Goal: Transaction & Acquisition: Download file/media

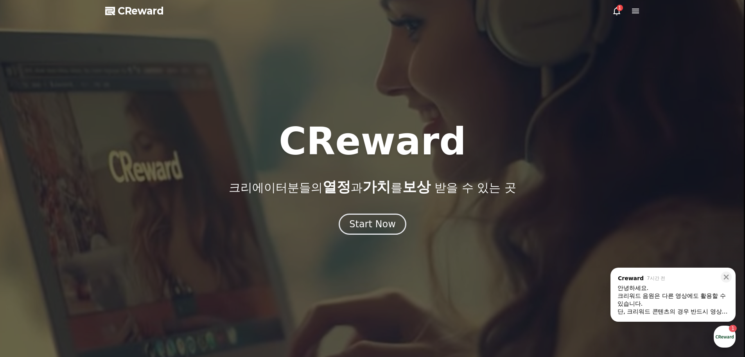
click at [725, 338] on div "button" at bounding box center [725, 336] width 22 height 22
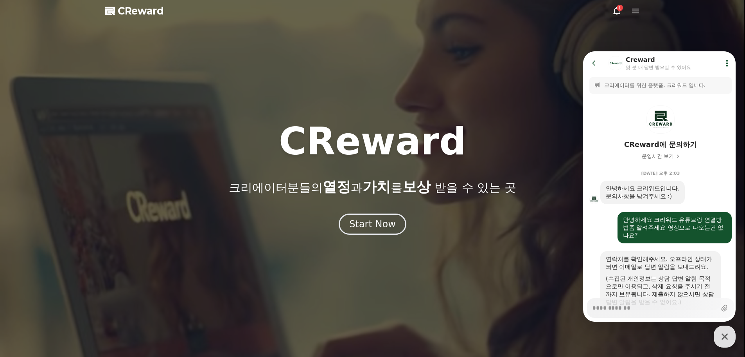
scroll to position [1024, 0]
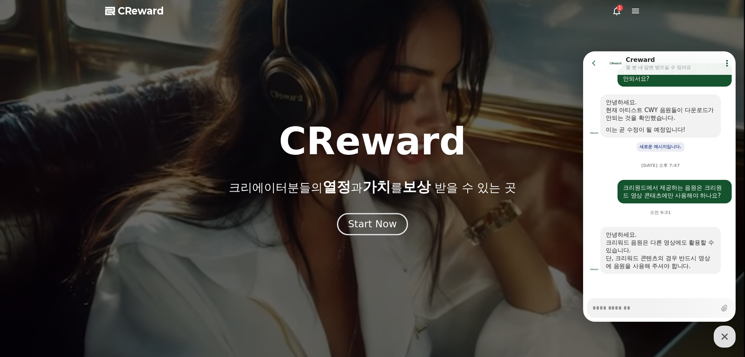
click at [376, 223] on div "Start Now" at bounding box center [372, 223] width 49 height 13
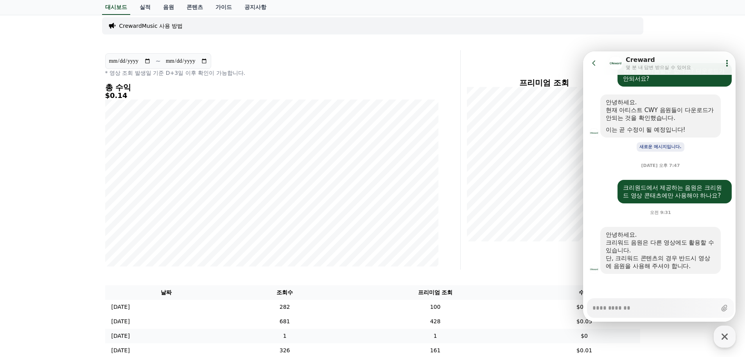
scroll to position [39, 0]
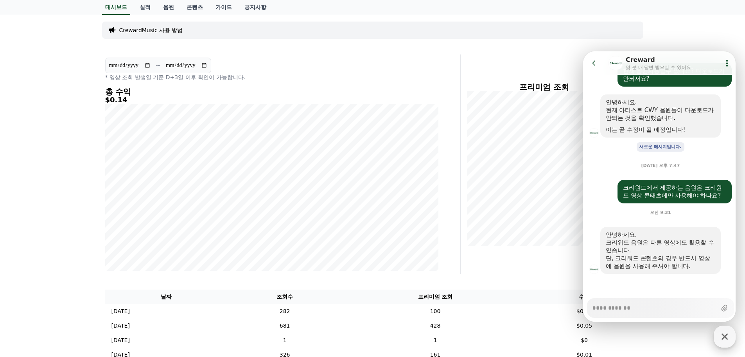
click at [729, 335] on icon "button" at bounding box center [725, 336] width 14 height 14
type textarea "*"
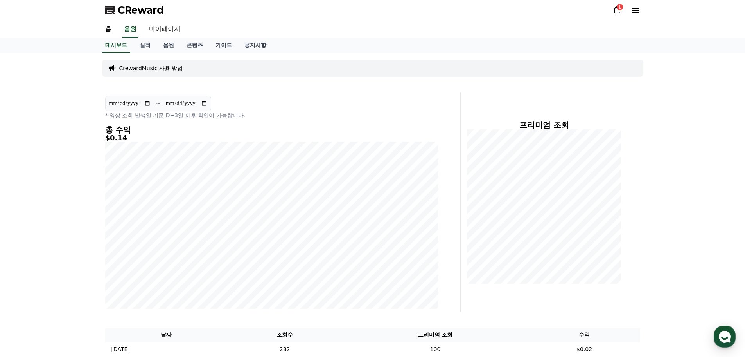
scroll to position [0, 0]
click at [167, 46] on link "음원" at bounding box center [168, 46] width 23 height 15
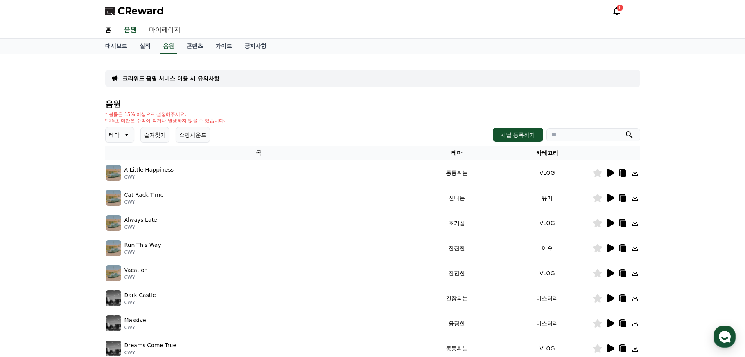
click at [589, 139] on input "search" at bounding box center [594, 134] width 94 height 13
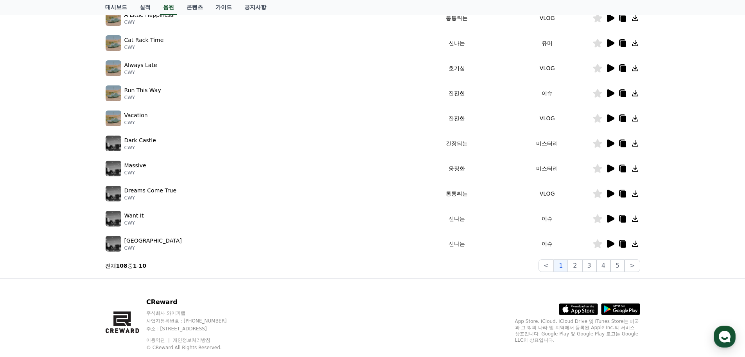
scroll to position [157, 0]
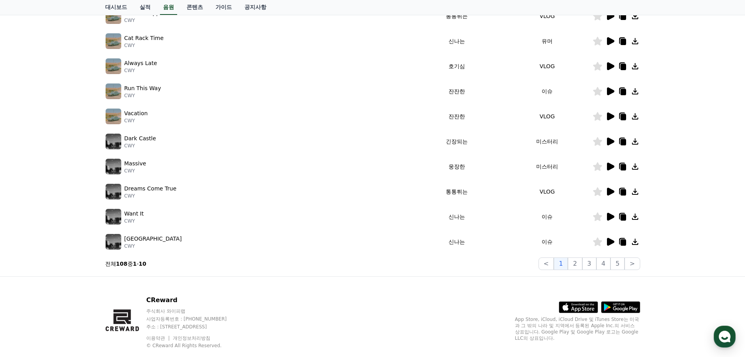
click at [610, 141] on icon at bounding box center [610, 141] width 7 height 8
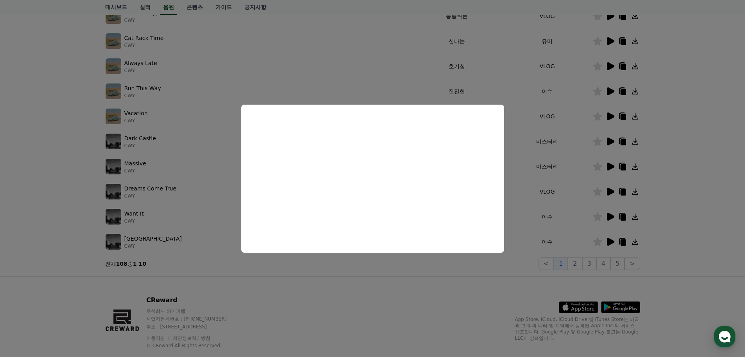
click at [684, 156] on button "close modal" at bounding box center [372, 178] width 745 height 357
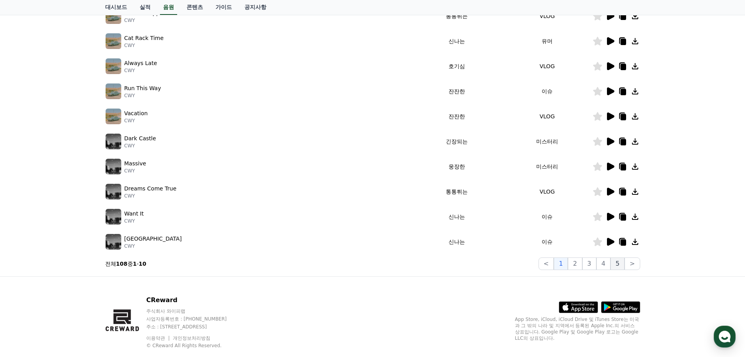
click at [619, 265] on button "5" at bounding box center [618, 263] width 14 height 13
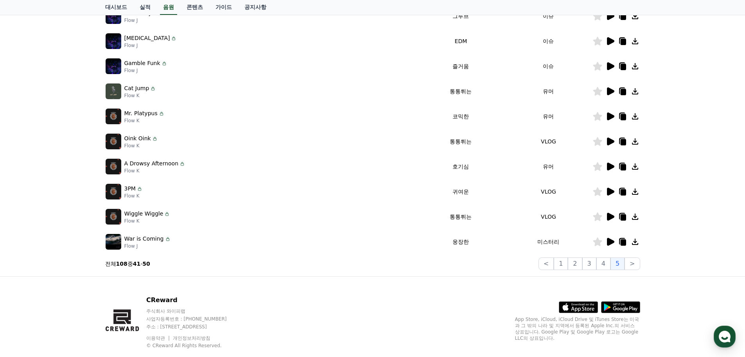
click at [610, 242] on icon at bounding box center [610, 242] width 7 height 8
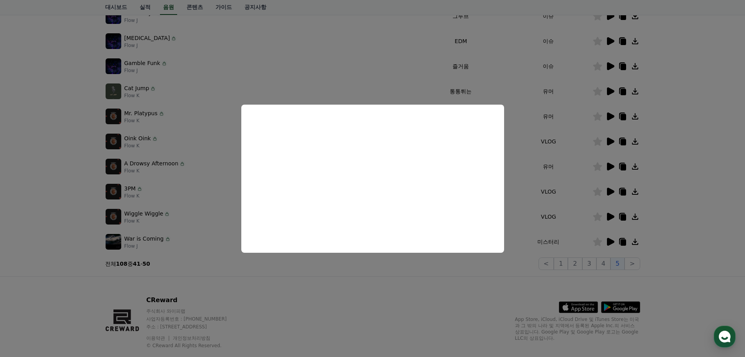
click at [682, 189] on button "close modal" at bounding box center [372, 178] width 745 height 357
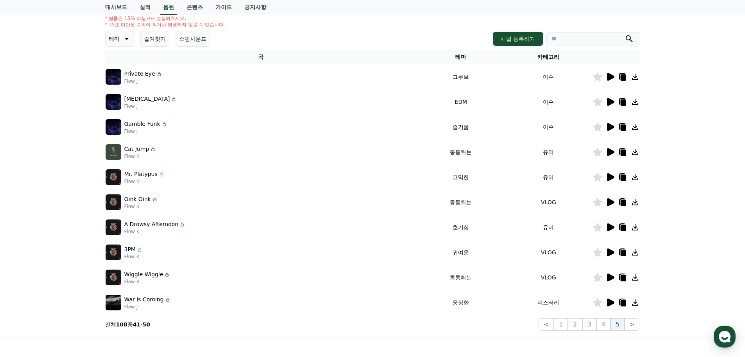
scroll to position [78, 0]
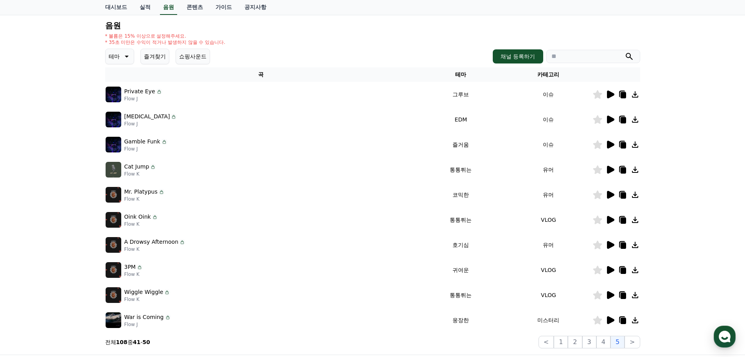
click at [613, 195] on icon at bounding box center [610, 195] width 7 height 8
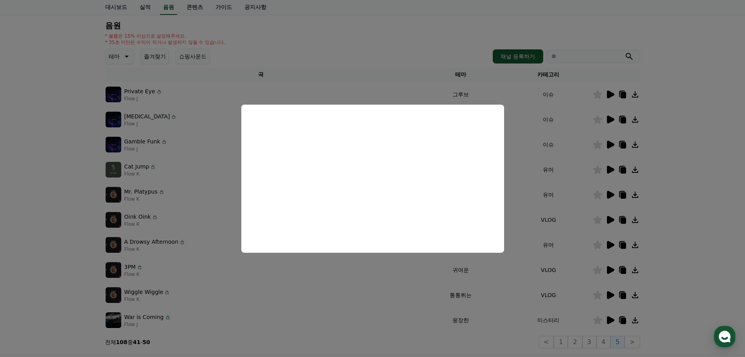
click at [699, 169] on button "close modal" at bounding box center [372, 178] width 745 height 357
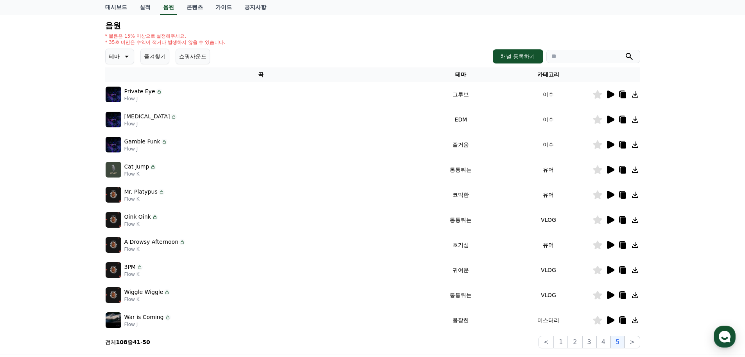
click at [611, 120] on icon at bounding box center [610, 119] width 7 height 8
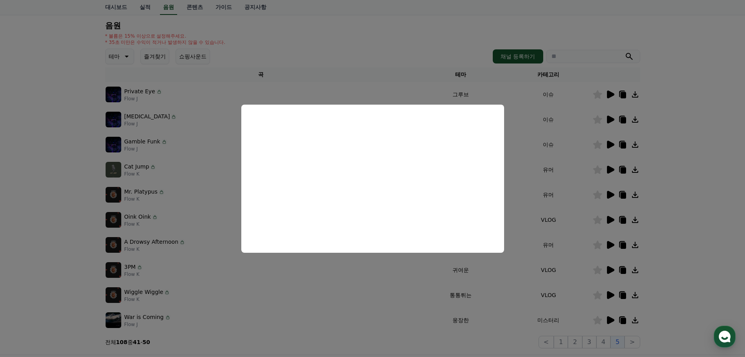
click at [700, 126] on button "close modal" at bounding box center [372, 178] width 745 height 357
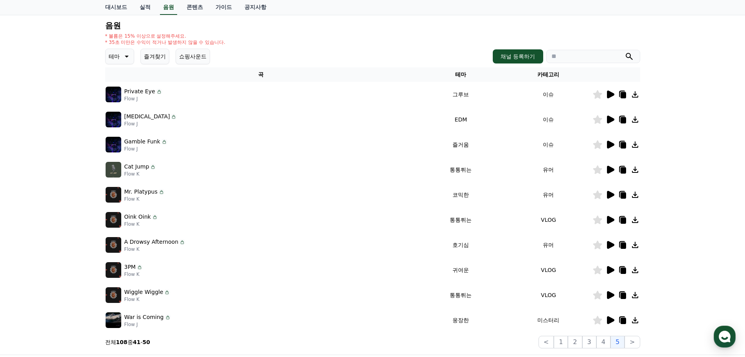
click at [610, 94] on icon at bounding box center [610, 94] width 7 height 8
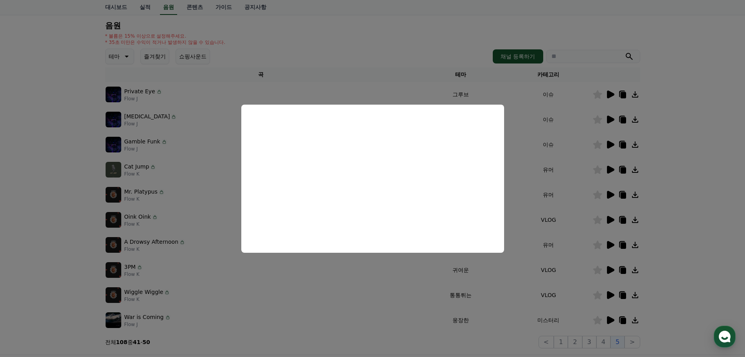
click at [707, 152] on button "close modal" at bounding box center [372, 178] width 745 height 357
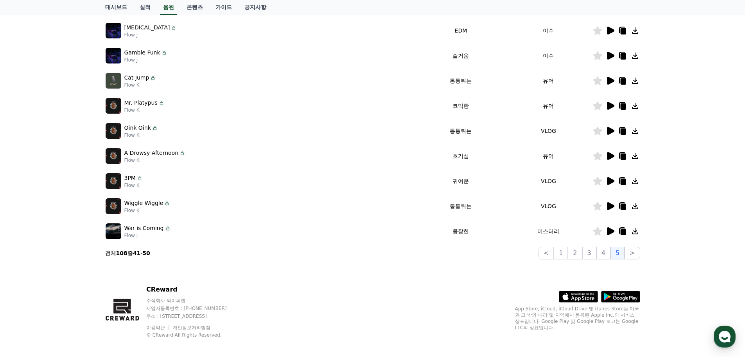
scroll to position [173, 0]
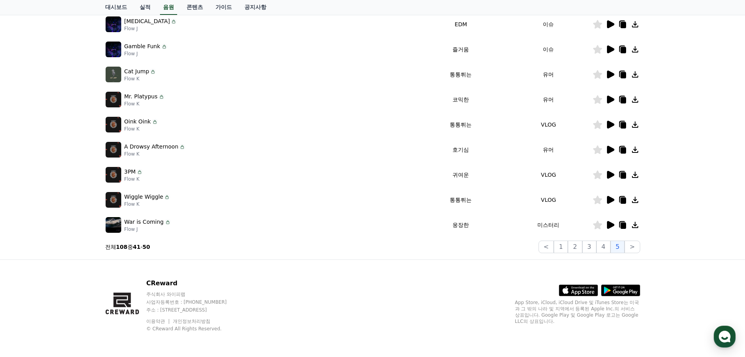
click at [611, 121] on icon at bounding box center [610, 124] width 9 height 9
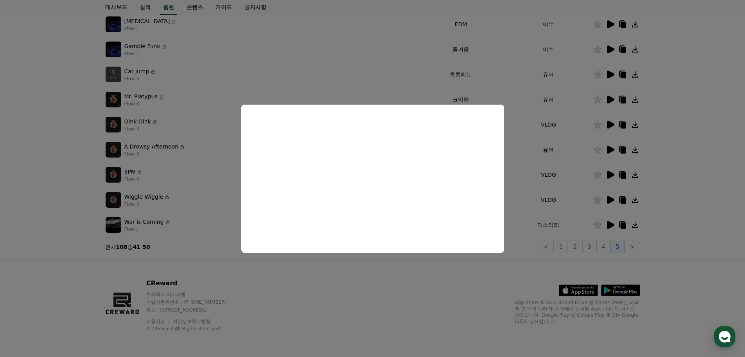
click at [612, 200] on button "close modal" at bounding box center [372, 178] width 745 height 357
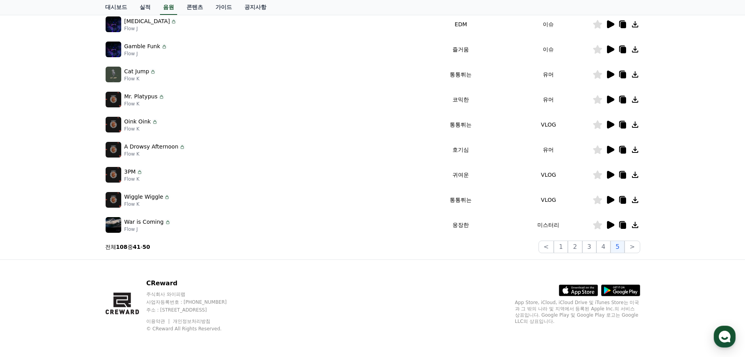
click at [612, 200] on icon at bounding box center [610, 200] width 7 height 8
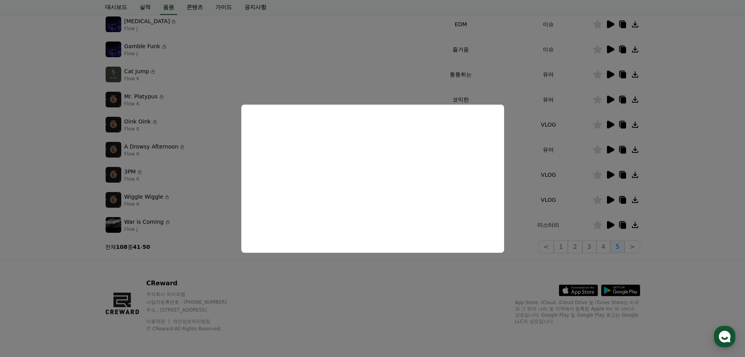
click at [708, 175] on button "close modal" at bounding box center [372, 178] width 745 height 357
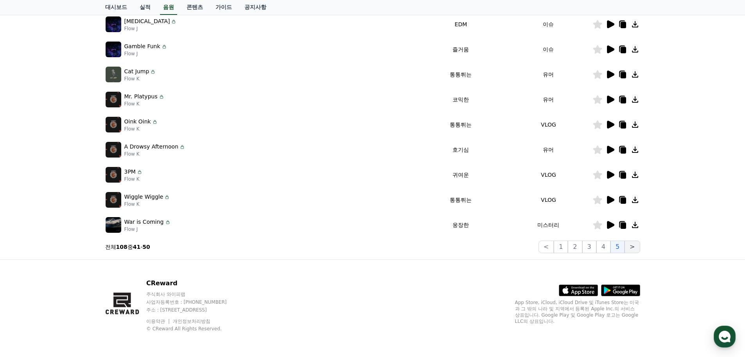
click at [637, 248] on button ">" at bounding box center [632, 246] width 15 height 13
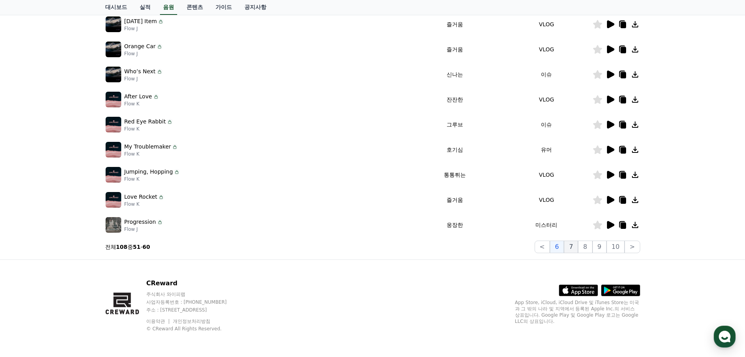
click at [578, 248] on button "7" at bounding box center [571, 246] width 14 height 13
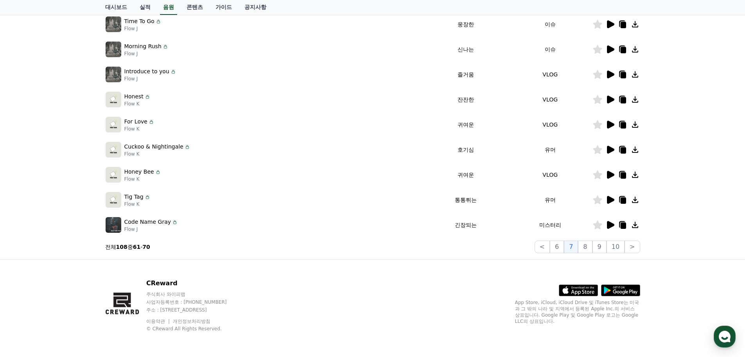
click at [609, 226] on icon at bounding box center [610, 225] width 7 height 8
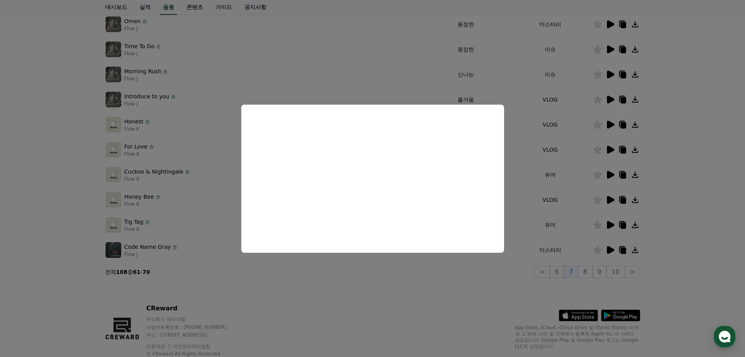
scroll to position [134, 0]
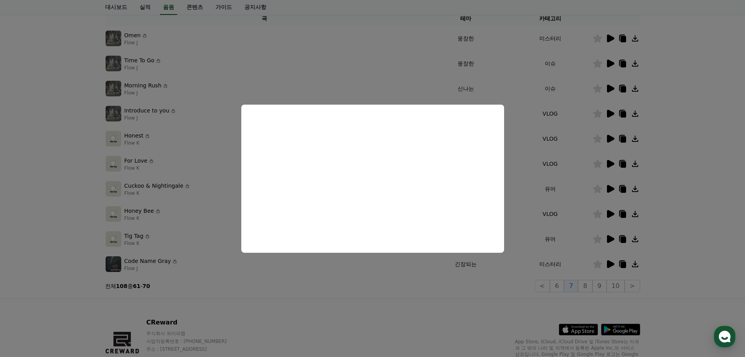
click at [612, 35] on button "close modal" at bounding box center [372, 178] width 745 height 357
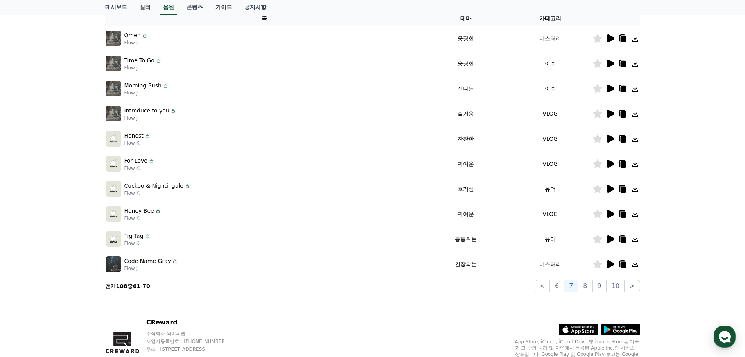
click at [612, 36] on icon at bounding box center [610, 38] width 9 height 9
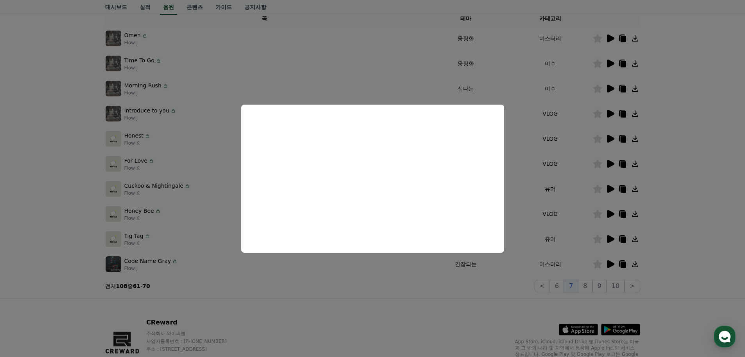
click at [695, 155] on button "close modal" at bounding box center [372, 178] width 745 height 357
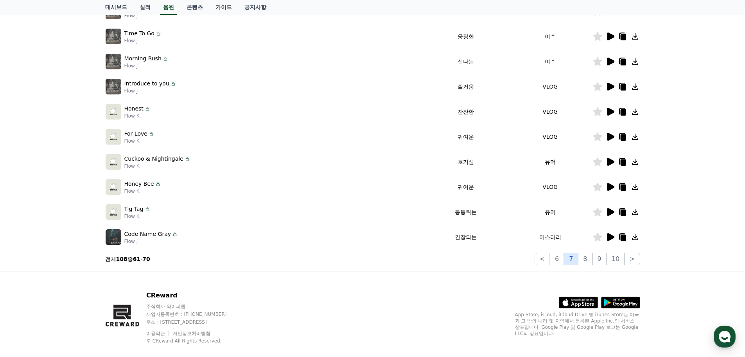
scroll to position [173, 0]
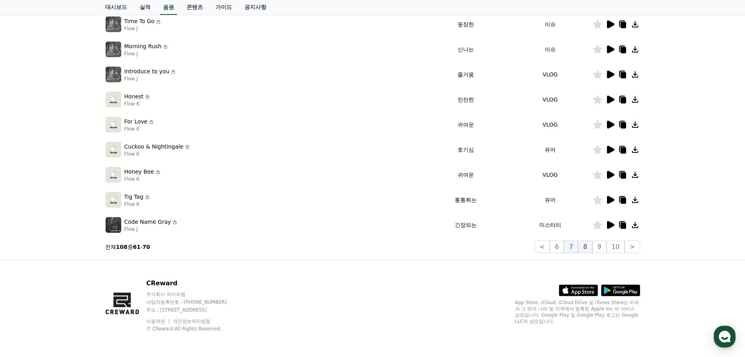
click at [591, 248] on button "8" at bounding box center [585, 246] width 14 height 13
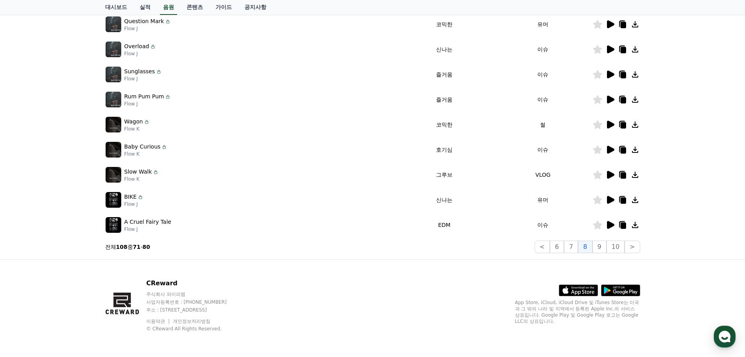
click at [611, 124] on icon at bounding box center [610, 125] width 7 height 8
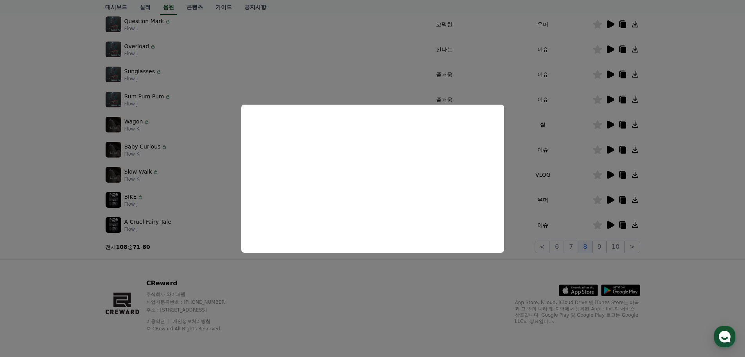
click at [697, 147] on button "close modal" at bounding box center [372, 178] width 745 height 357
click at [697, 147] on div "크리워드 음원 서비스 이용 시 유의사항 음원 * 볼륨은 15% 이상으로 설정해주세요. * 35초 미만은 수익이 적거나 발생하지 않을 수 있습니…" at bounding box center [372, 70] width 745 height 378
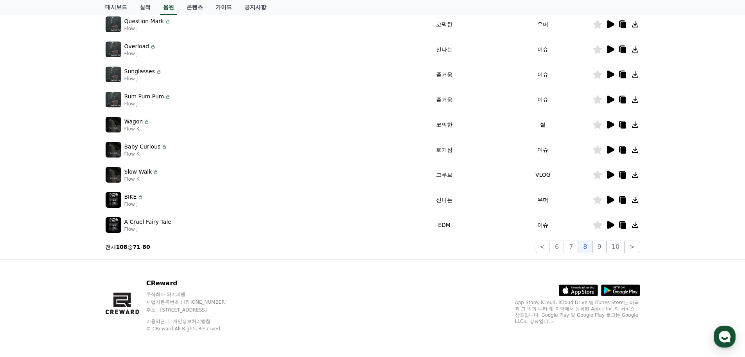
click at [608, 225] on icon at bounding box center [610, 225] width 7 height 8
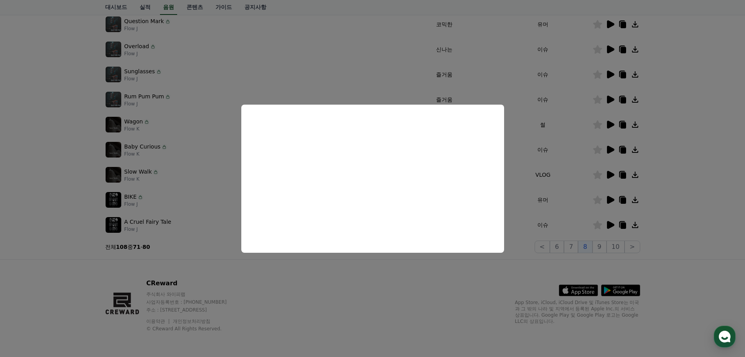
click at [677, 101] on button "close modal" at bounding box center [372, 178] width 745 height 357
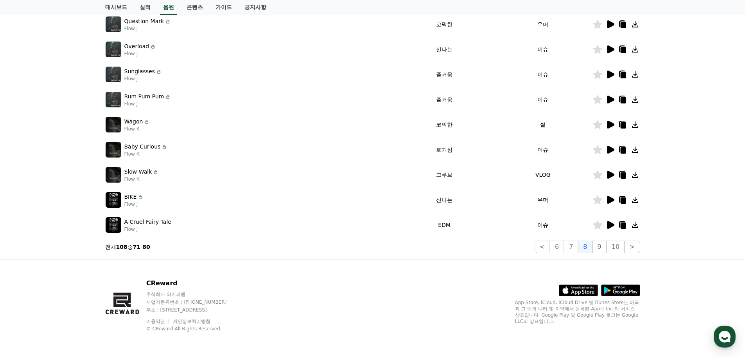
click at [613, 146] on icon at bounding box center [610, 149] width 9 height 9
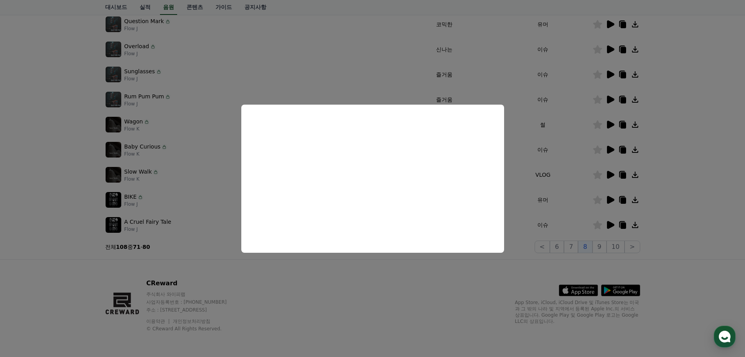
click at [685, 153] on button "close modal" at bounding box center [372, 178] width 745 height 357
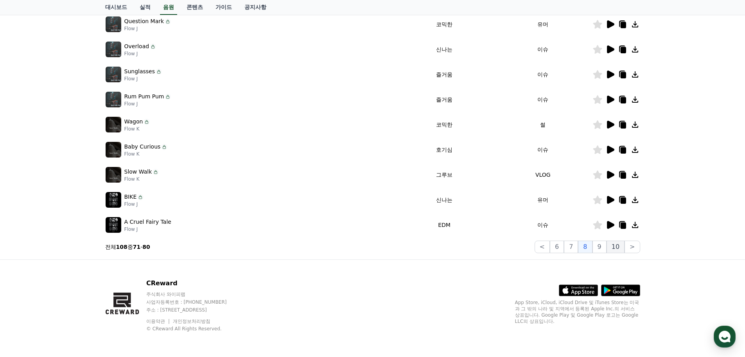
click at [621, 246] on button "10" at bounding box center [616, 246] width 18 height 13
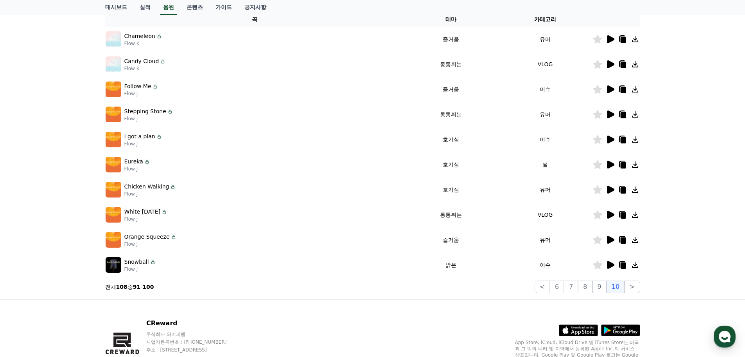
scroll to position [134, 0]
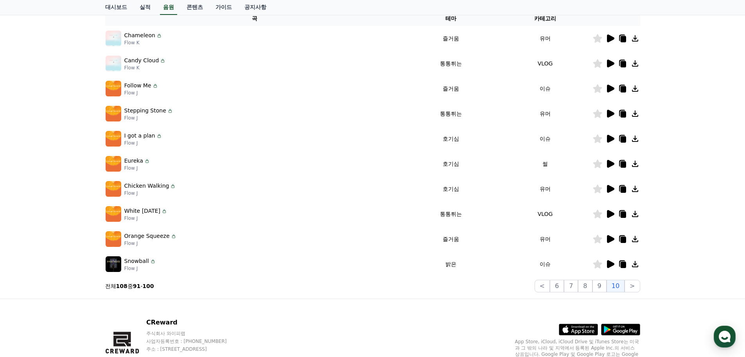
click at [610, 214] on icon at bounding box center [610, 214] width 7 height 8
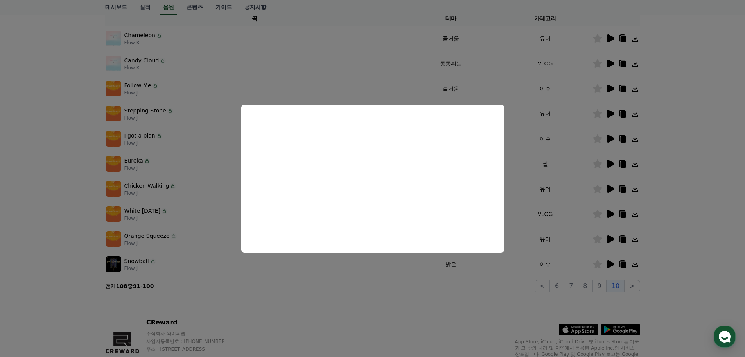
click at [706, 200] on button "close modal" at bounding box center [372, 178] width 745 height 357
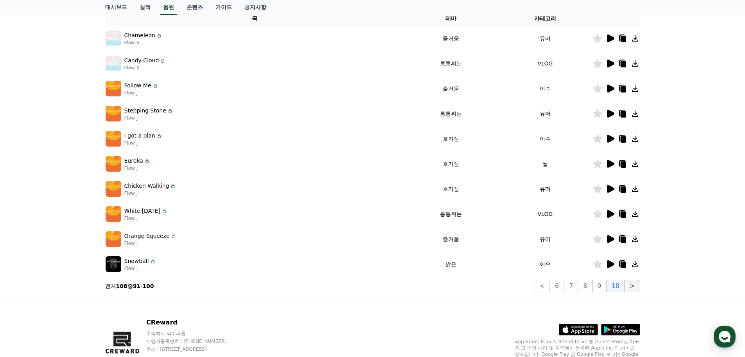
click at [632, 287] on button ">" at bounding box center [632, 285] width 15 height 13
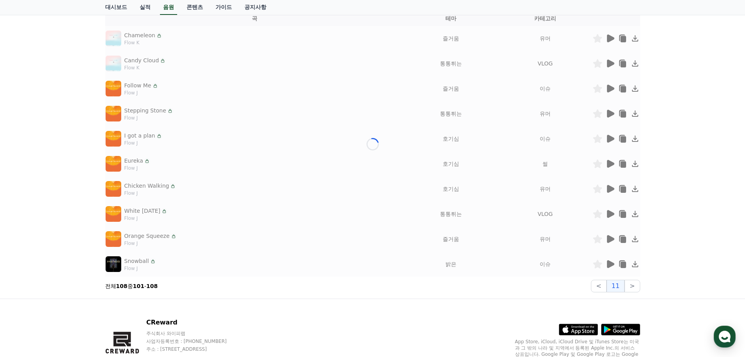
scroll to position [123, 0]
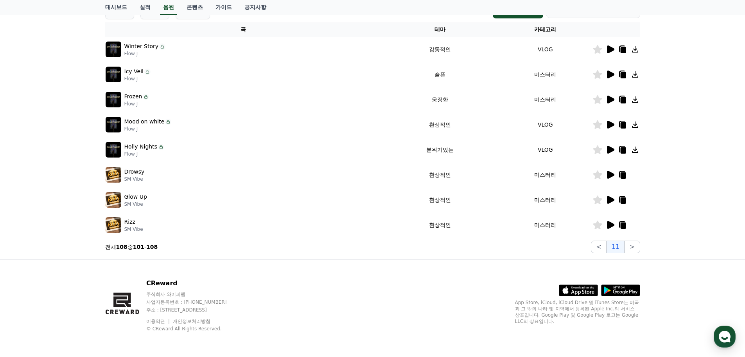
click at [610, 222] on icon at bounding box center [610, 225] width 7 height 8
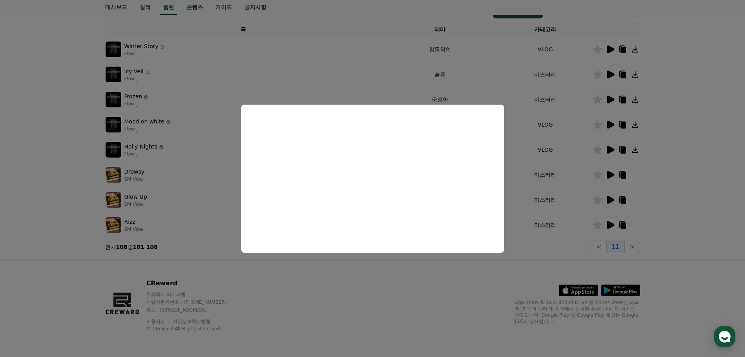
click at [682, 191] on button "close modal" at bounding box center [372, 178] width 745 height 357
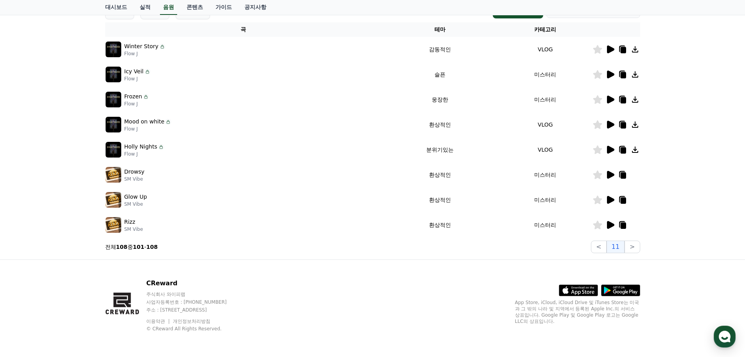
click at [609, 100] on icon at bounding box center [610, 99] width 7 height 8
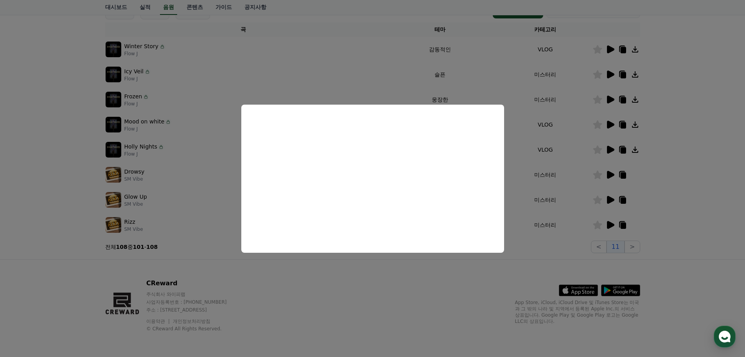
click at [610, 75] on button "close modal" at bounding box center [372, 178] width 745 height 357
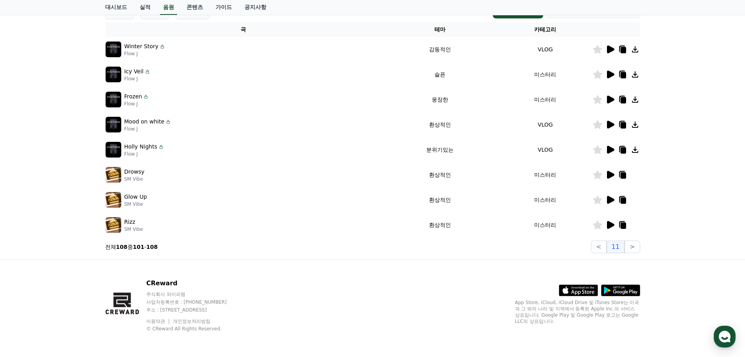
click at [610, 75] on icon at bounding box center [610, 74] width 7 height 8
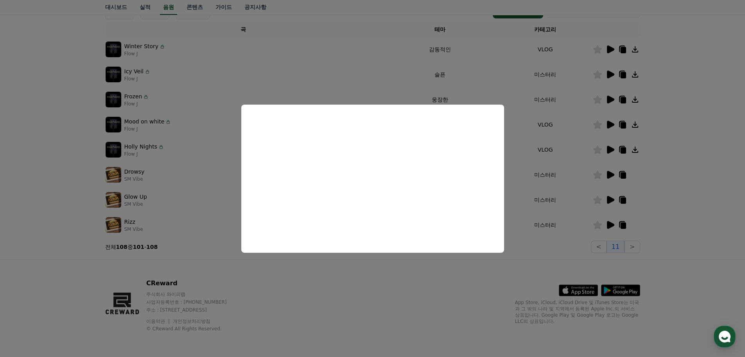
click at [712, 115] on button "close modal" at bounding box center [372, 178] width 745 height 357
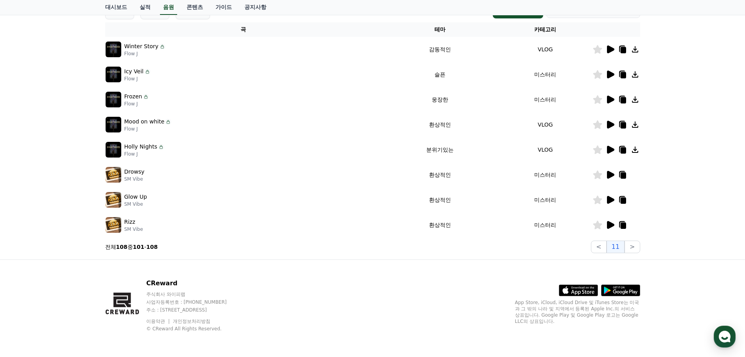
click at [635, 73] on icon at bounding box center [635, 74] width 9 height 9
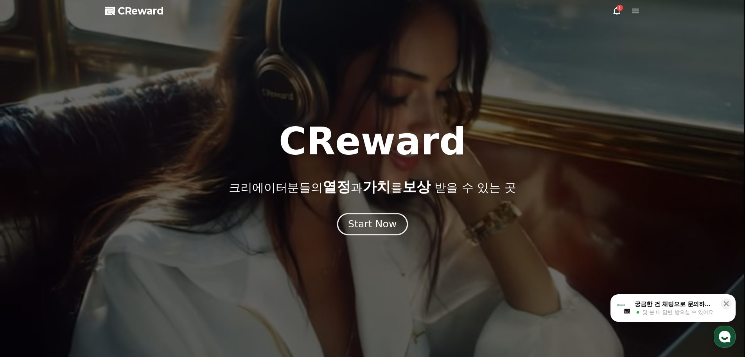
click at [378, 227] on div "Start Now" at bounding box center [372, 223] width 49 height 13
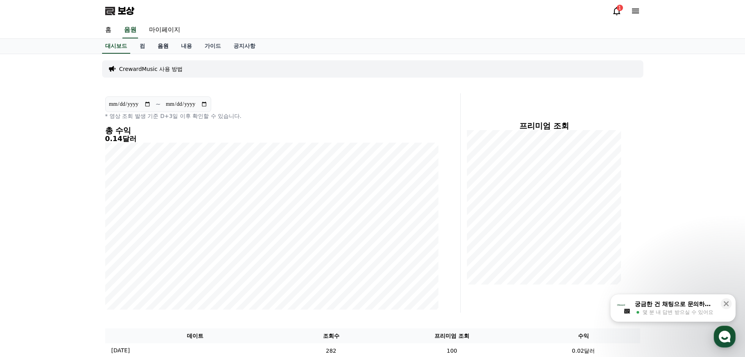
click at [164, 47] on font "음원" at bounding box center [163, 46] width 11 height 6
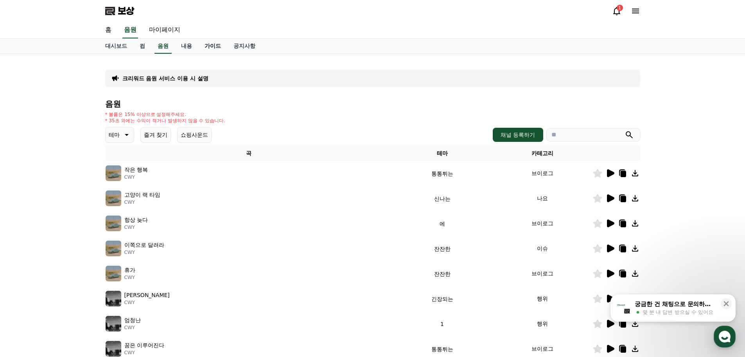
click at [209, 46] on font "가이드" at bounding box center [213, 46] width 16 height 6
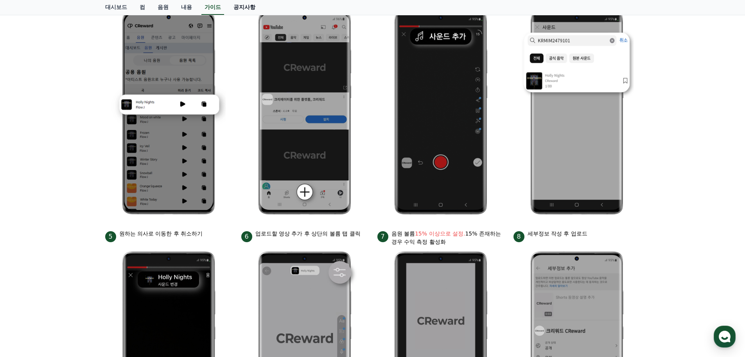
scroll to position [132, 0]
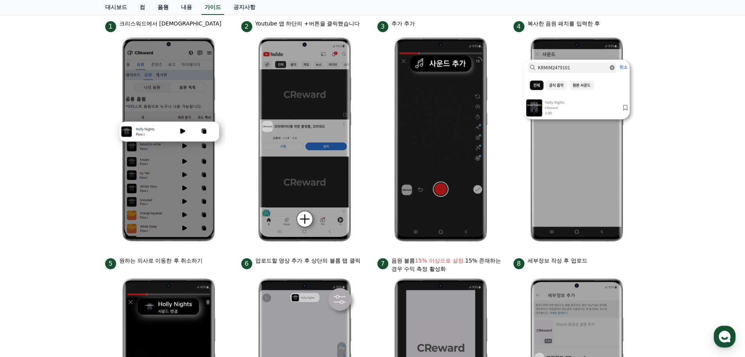
click at [165, 7] on font "음원" at bounding box center [163, 7] width 11 height 6
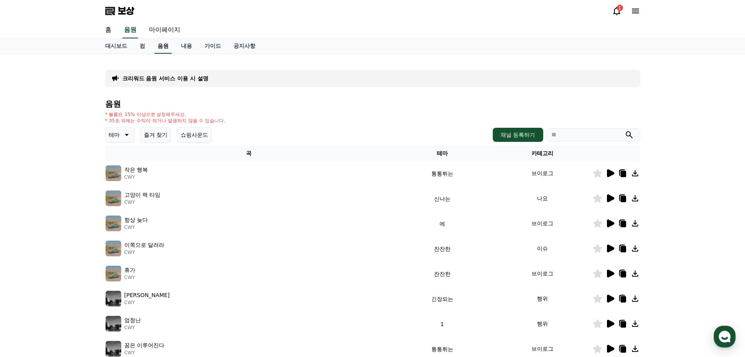
click at [162, 44] on font "음원" at bounding box center [163, 46] width 11 height 6
click at [130, 28] on font "음원" at bounding box center [130, 29] width 13 height 7
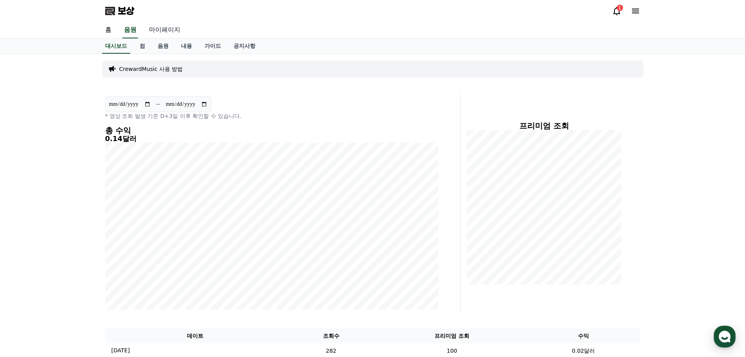
click at [160, 27] on font "마이페이지" at bounding box center [164, 29] width 31 height 7
select select "**********"
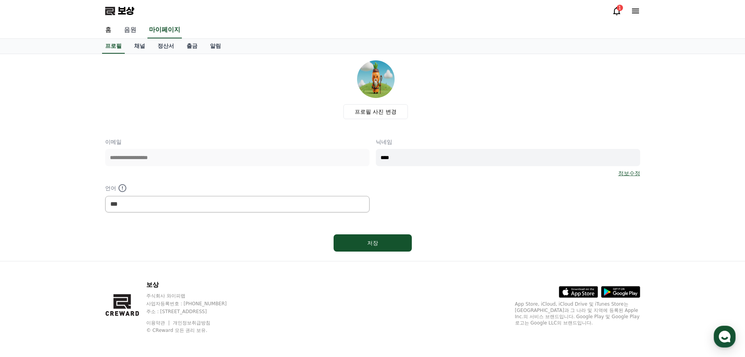
click at [133, 29] on font "음원" at bounding box center [130, 29] width 13 height 7
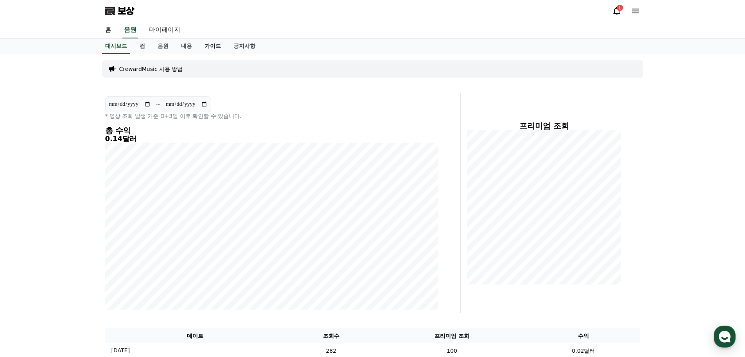
click at [209, 45] on font "가이드" at bounding box center [213, 46] width 16 height 6
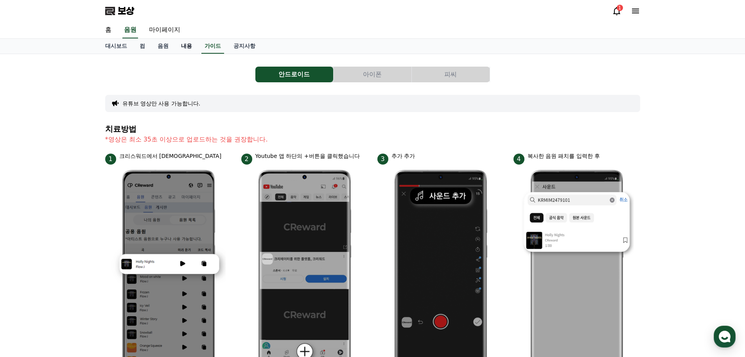
click at [189, 44] on font "내용" at bounding box center [186, 46] width 11 height 6
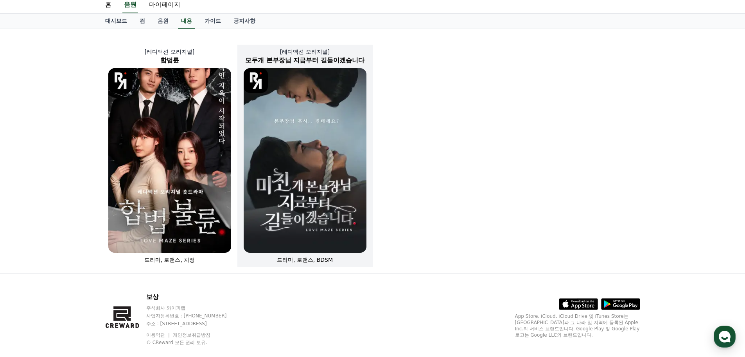
scroll to position [39, 0]
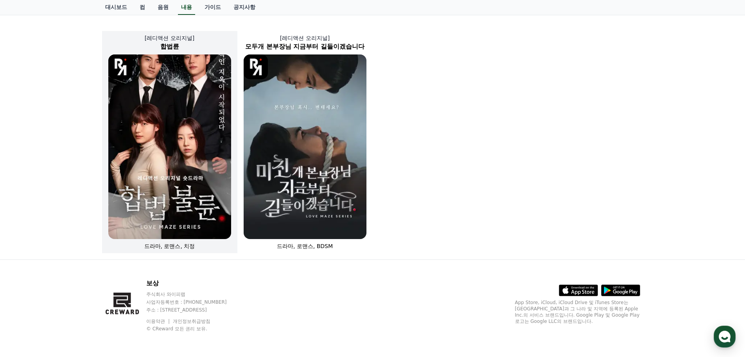
click at [179, 171] on img at bounding box center [169, 146] width 123 height 184
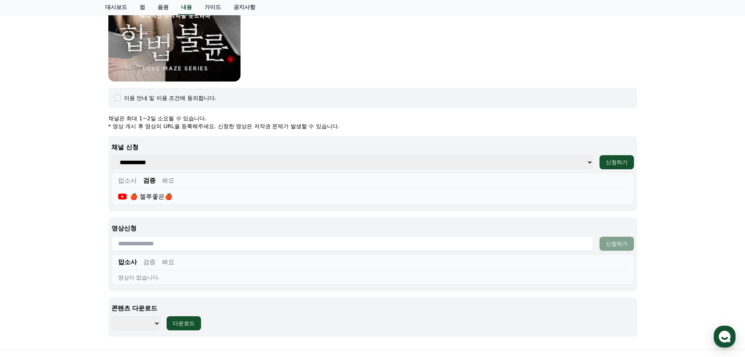
scroll to position [327, 0]
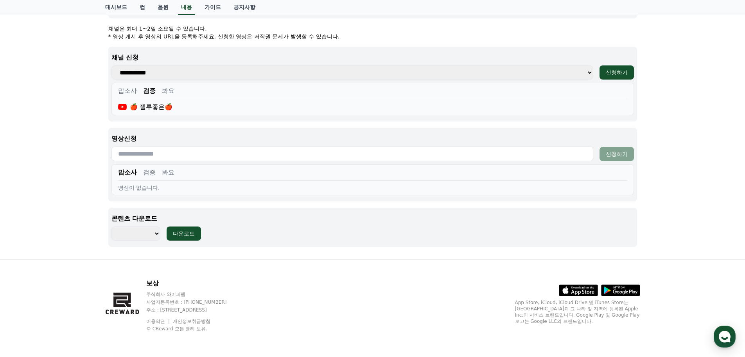
click at [158, 235] on select "******** ******** ******** ******** ******** ******** ******** ******** *******…" at bounding box center [136, 233] width 49 height 14
select select "**********"
click at [112, 226] on select "******** ******** ******** ******** ******** ******** ******** ******** *******…" at bounding box center [136, 233] width 49 height 14
click at [192, 232] on font "다운로드" at bounding box center [184, 233] width 22 height 6
